Goal: Transaction & Acquisition: Book appointment/travel/reservation

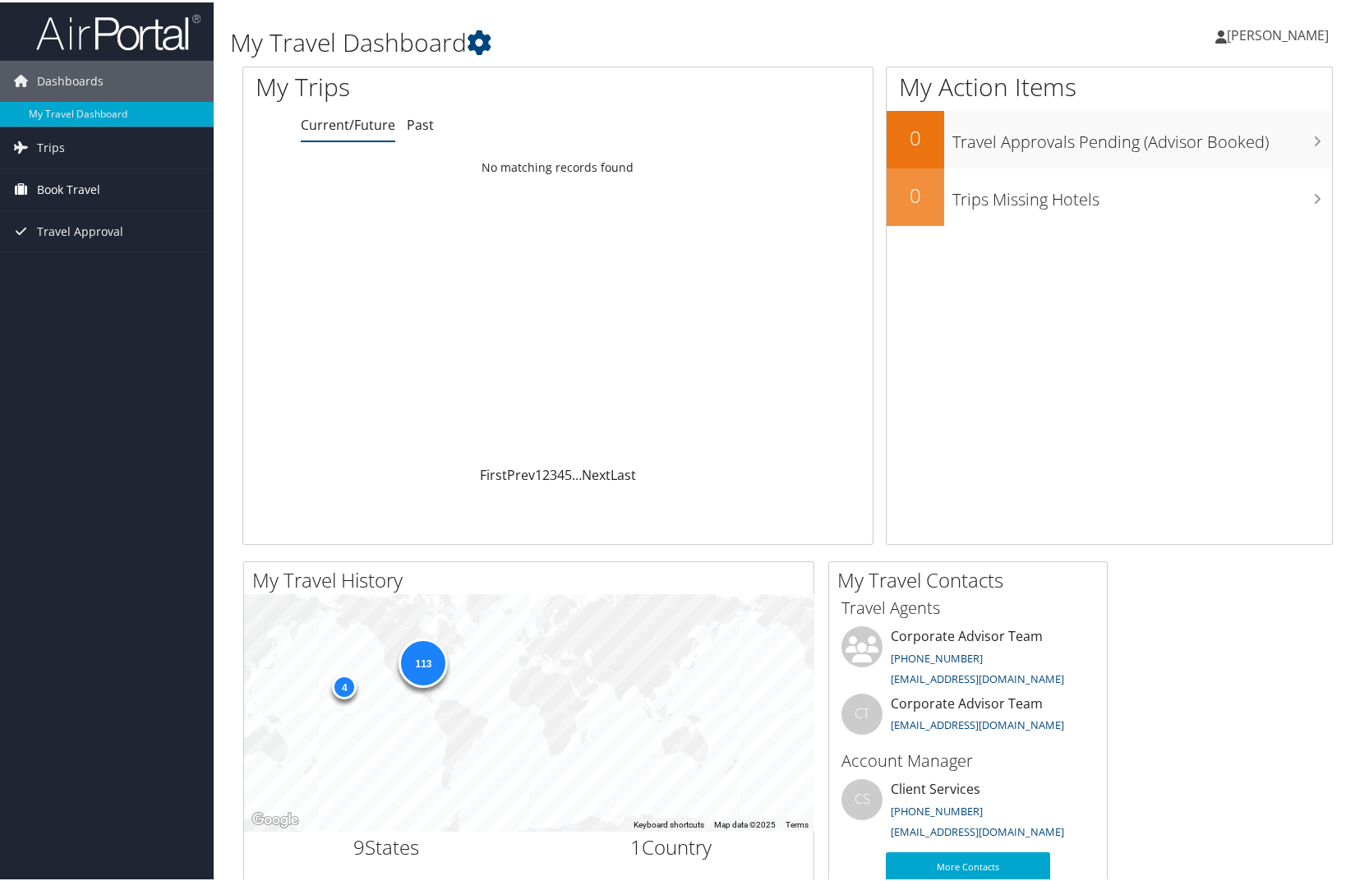
click at [74, 185] on span "Book Travel" at bounding box center [68, 187] width 63 height 41
click at [64, 265] on link "Book/Manage Online Trips" at bounding box center [107, 269] width 214 height 25
click at [75, 189] on span "Book Travel" at bounding box center [68, 187] width 63 height 41
click at [66, 264] on link "Book/Manage Online Trips" at bounding box center [107, 269] width 214 height 25
click at [77, 269] on link "Book/Manage Online Trips" at bounding box center [107, 269] width 214 height 25
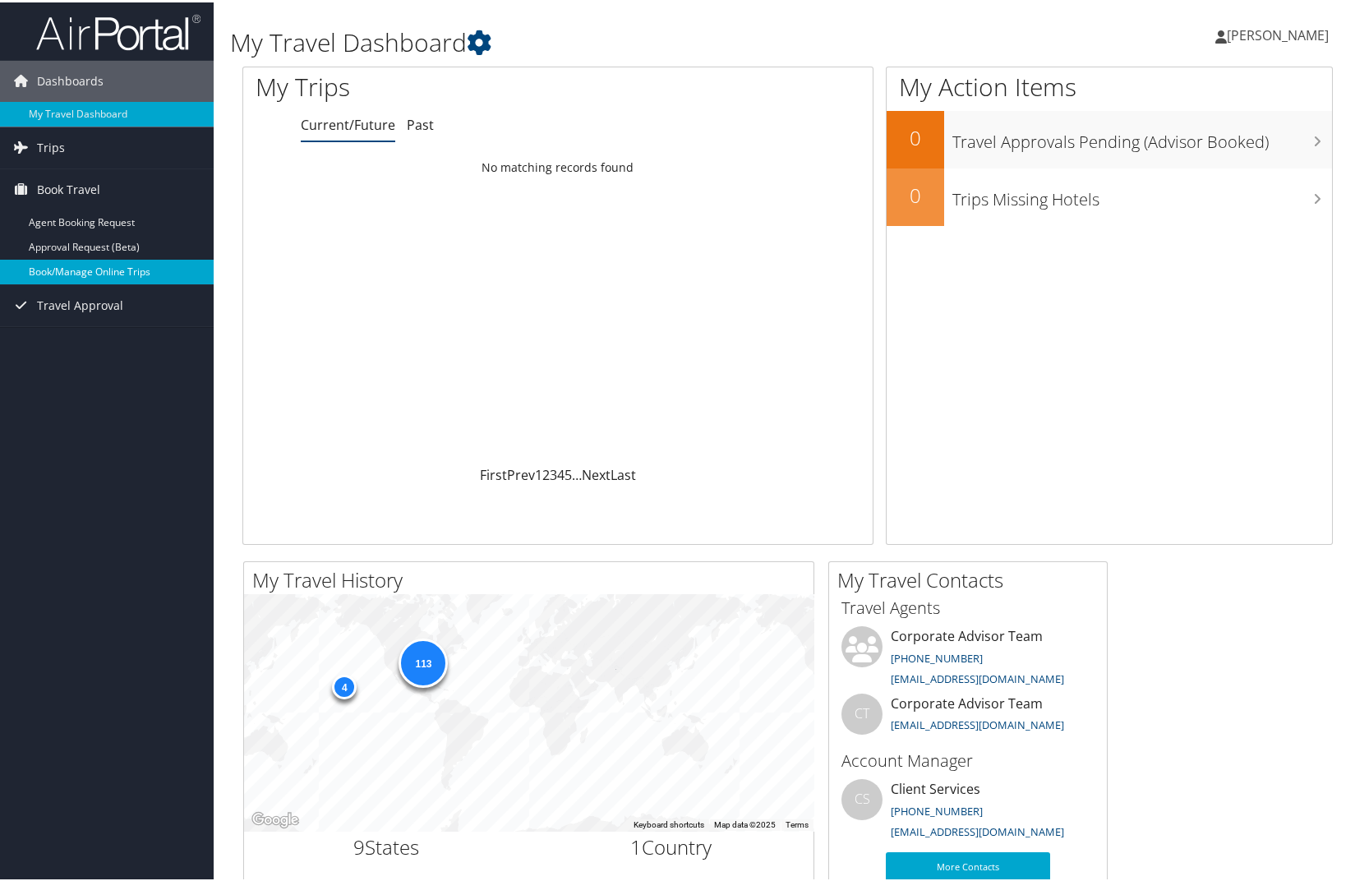
click at [76, 274] on link "Book/Manage Online Trips" at bounding box center [107, 269] width 214 height 25
